Goal: Information Seeking & Learning: Learn about a topic

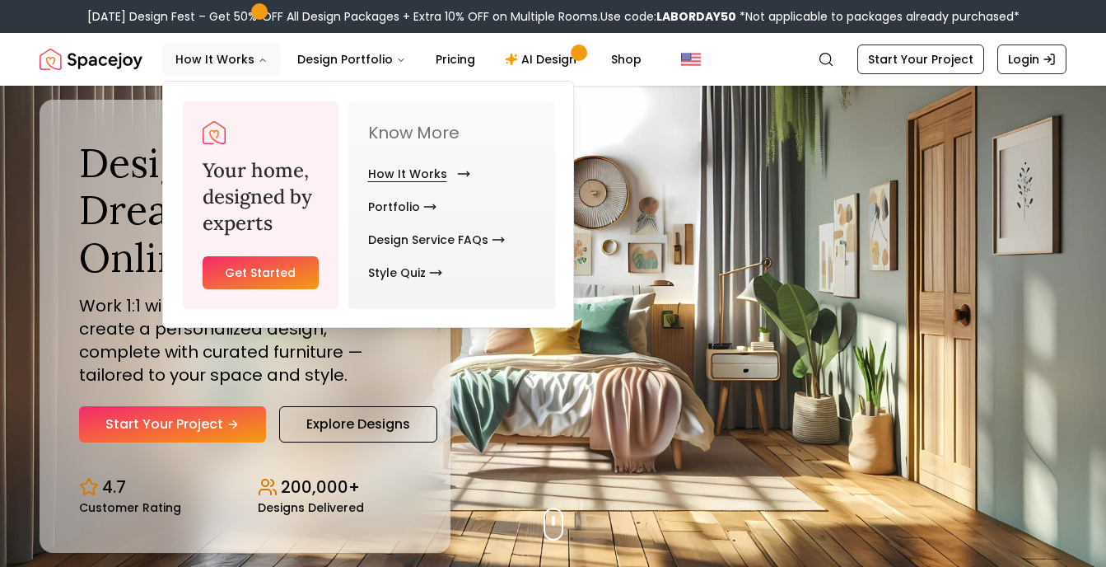
click at [447, 172] on link "How It Works" at bounding box center [416, 173] width 96 height 33
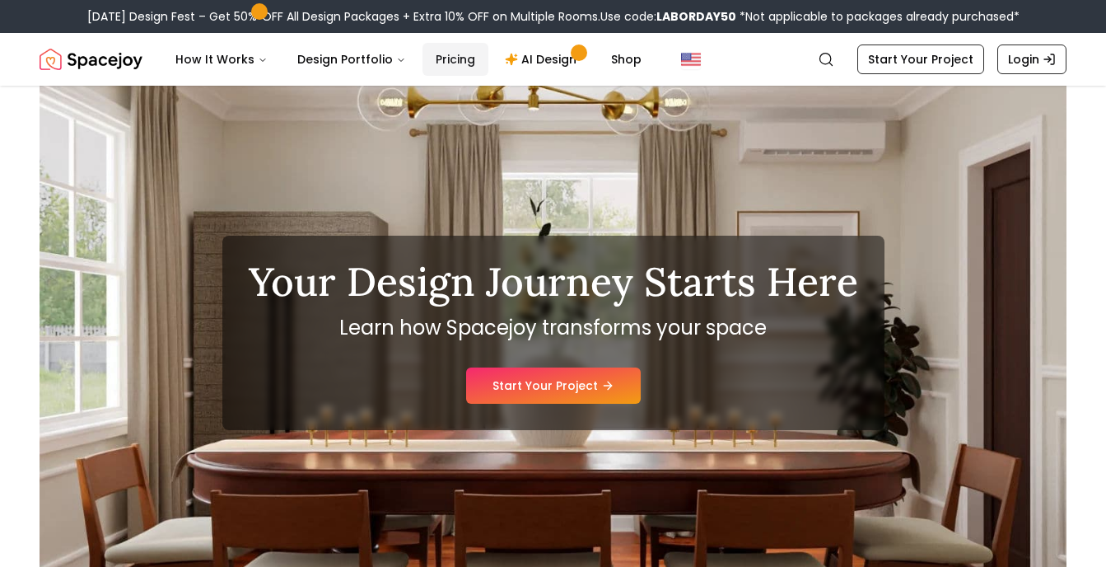
click at [447, 63] on link "Pricing" at bounding box center [455, 59] width 66 height 33
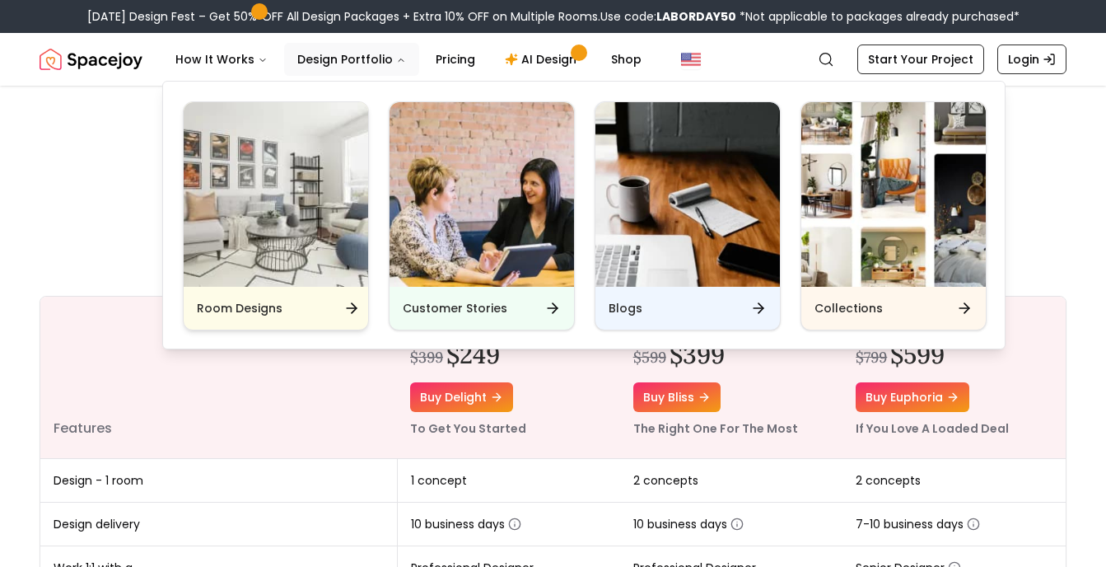
click at [284, 317] on div "Room Designs" at bounding box center [276, 308] width 184 height 43
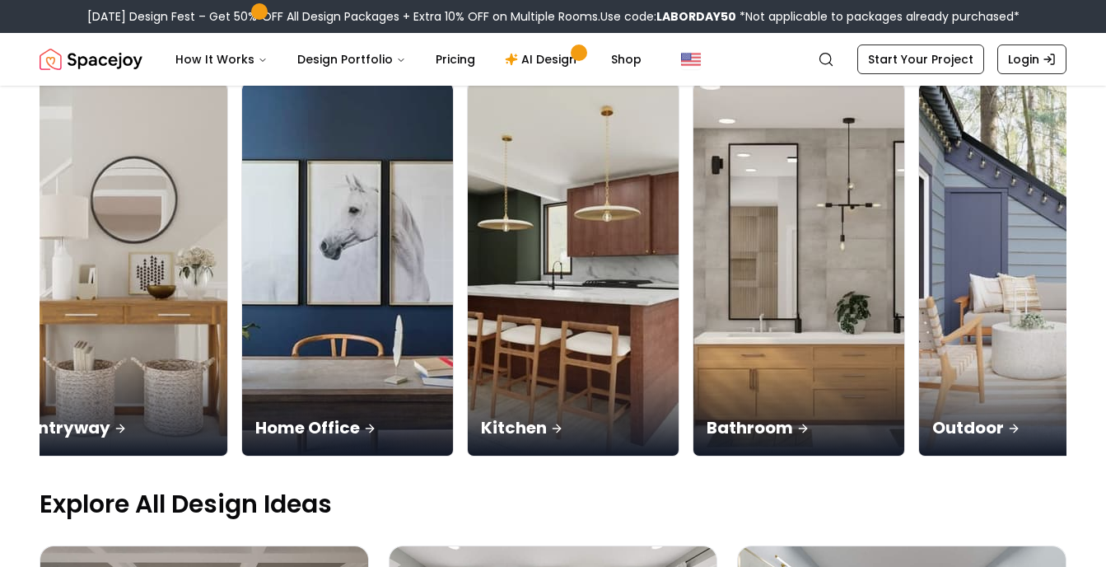
scroll to position [0, 1037]
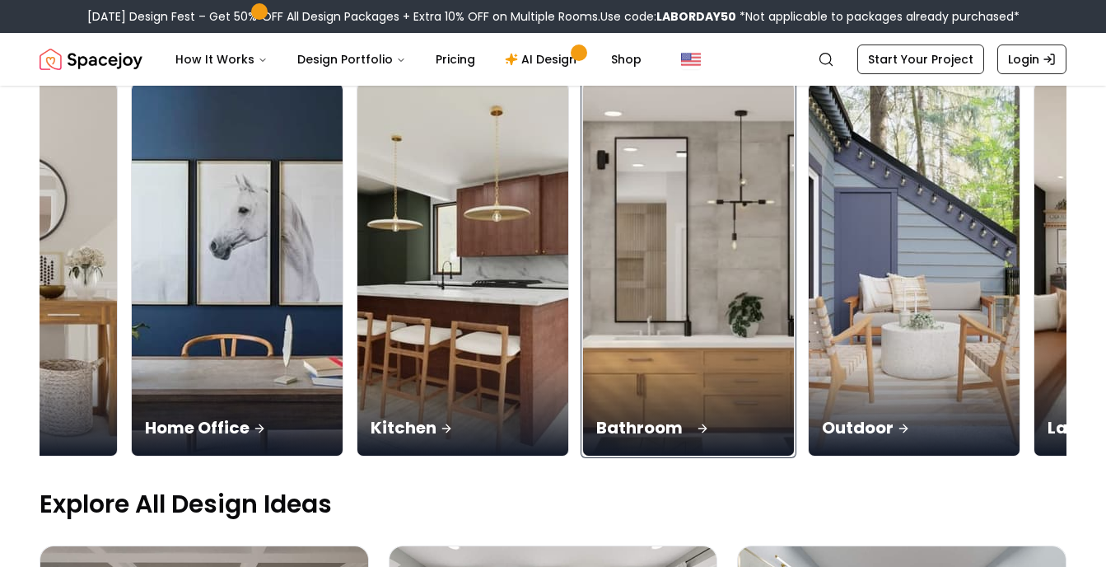
click at [697, 170] on img at bounding box center [689, 269] width 222 height 391
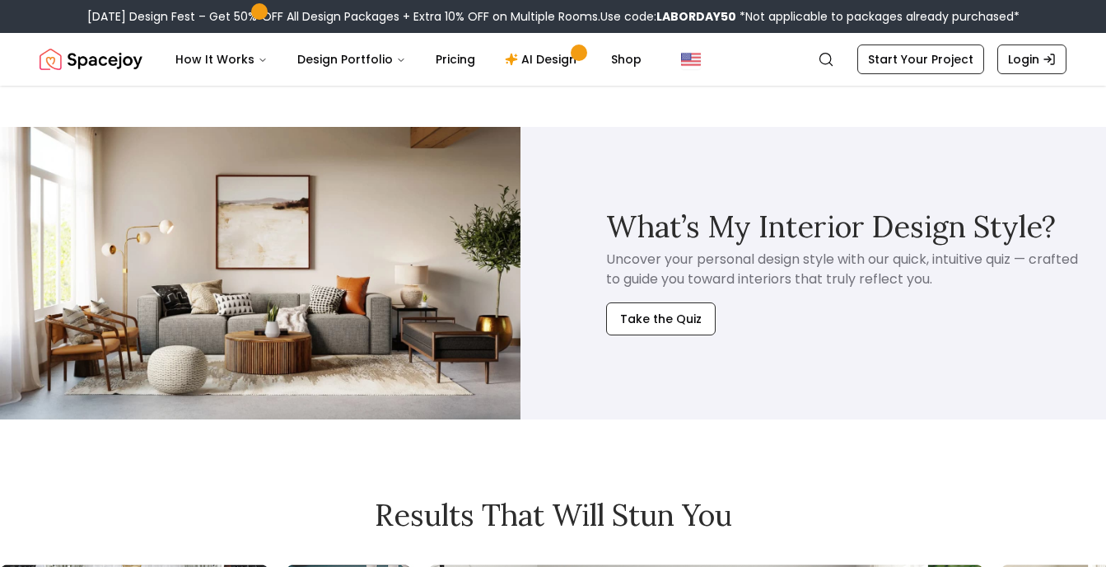
scroll to position [945, 0]
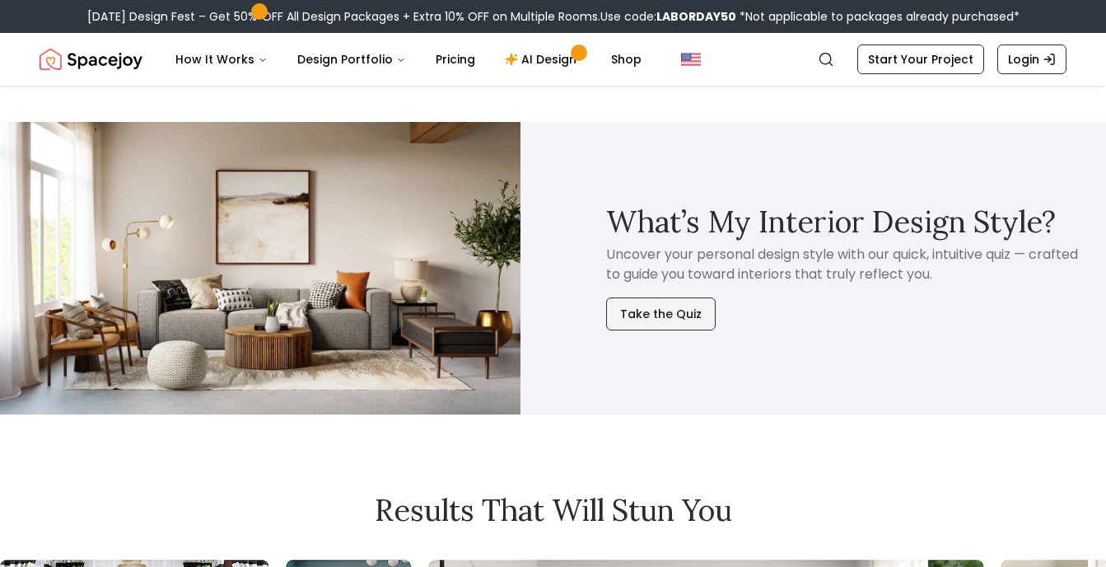
click at [614, 307] on button "Take the Quiz" at bounding box center [661, 313] width 110 height 33
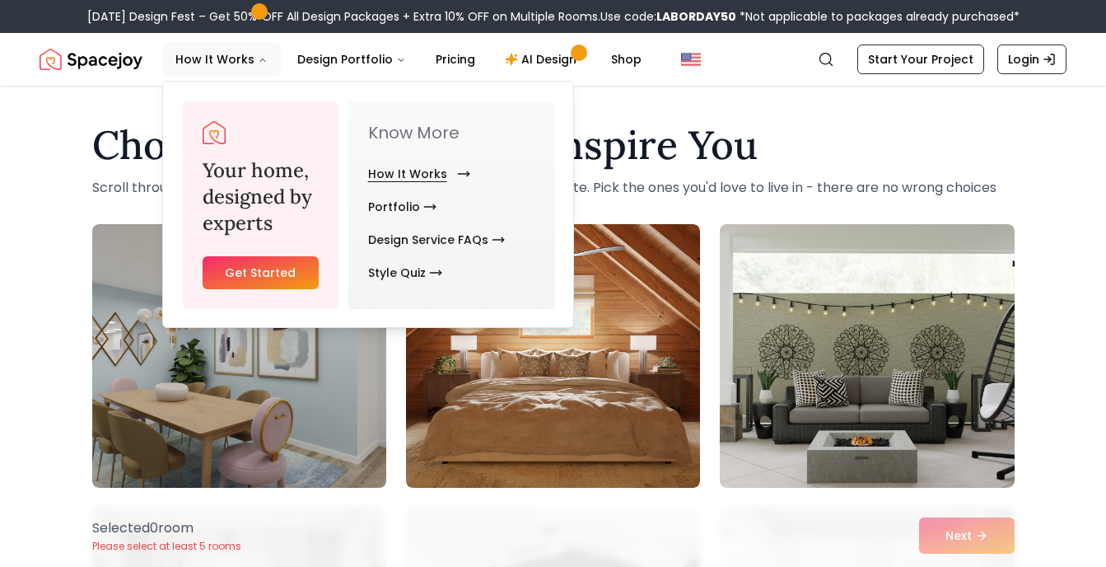
click at [427, 175] on link "How It Works" at bounding box center [416, 173] width 96 height 33
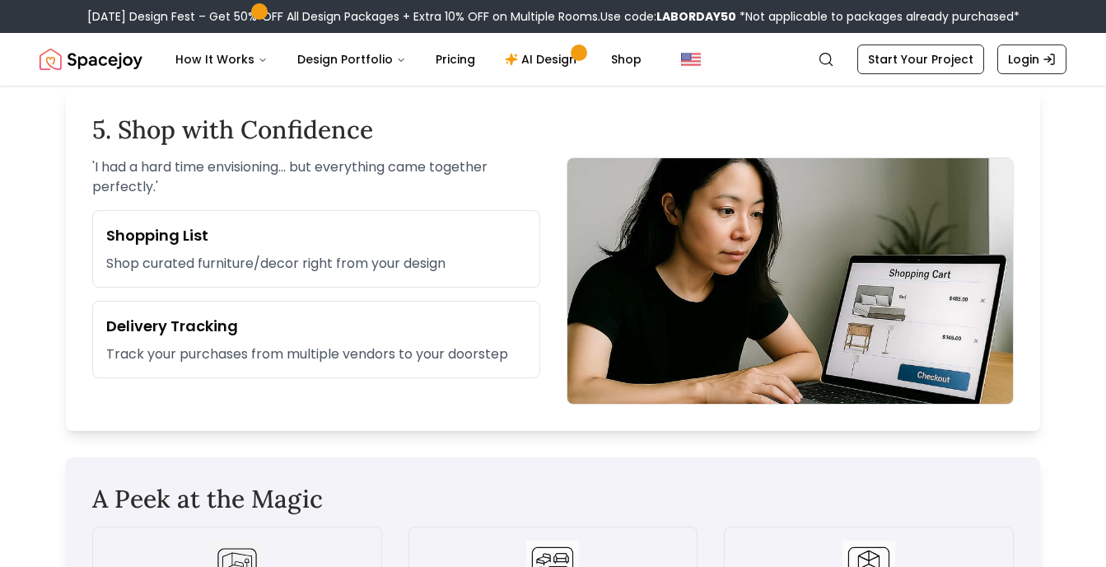
scroll to position [2083, 0]
